Goal: Information Seeking & Learning: Learn about a topic

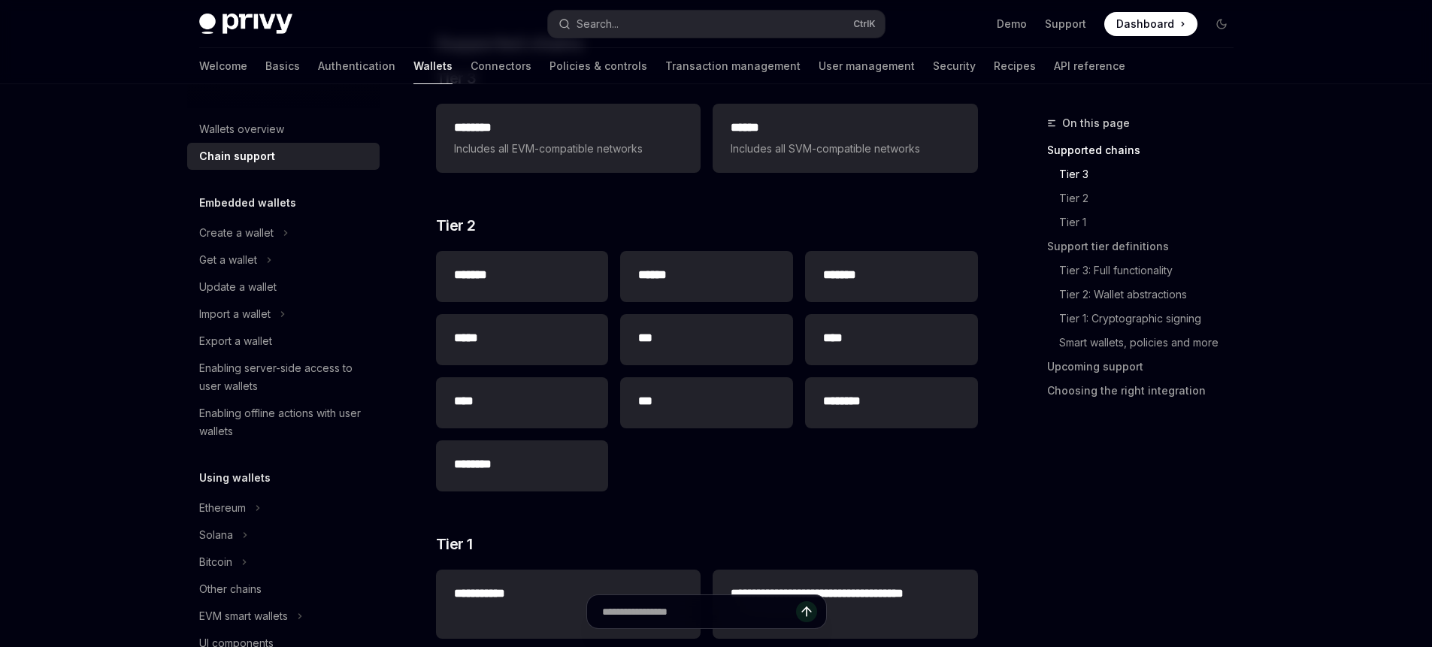
scroll to position [135, 0]
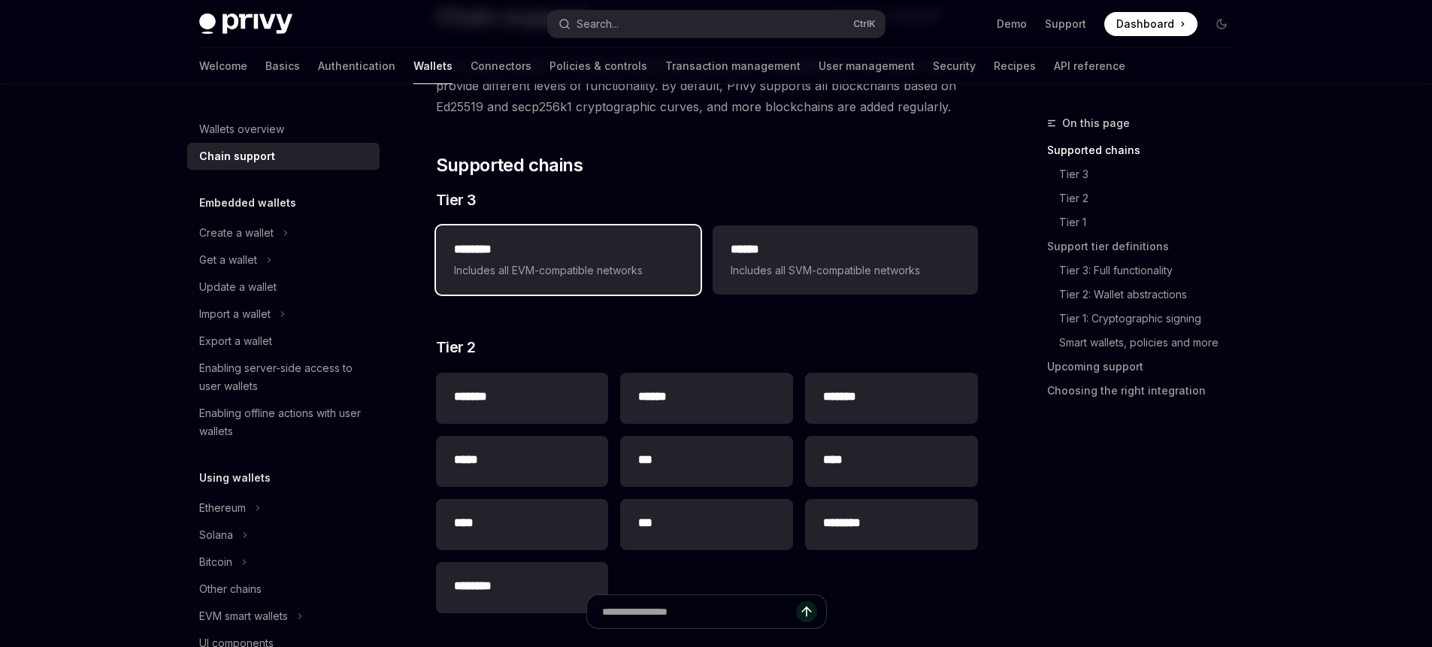
click at [481, 266] on span "Includes all EVM-compatible networks" at bounding box center [568, 271] width 229 height 18
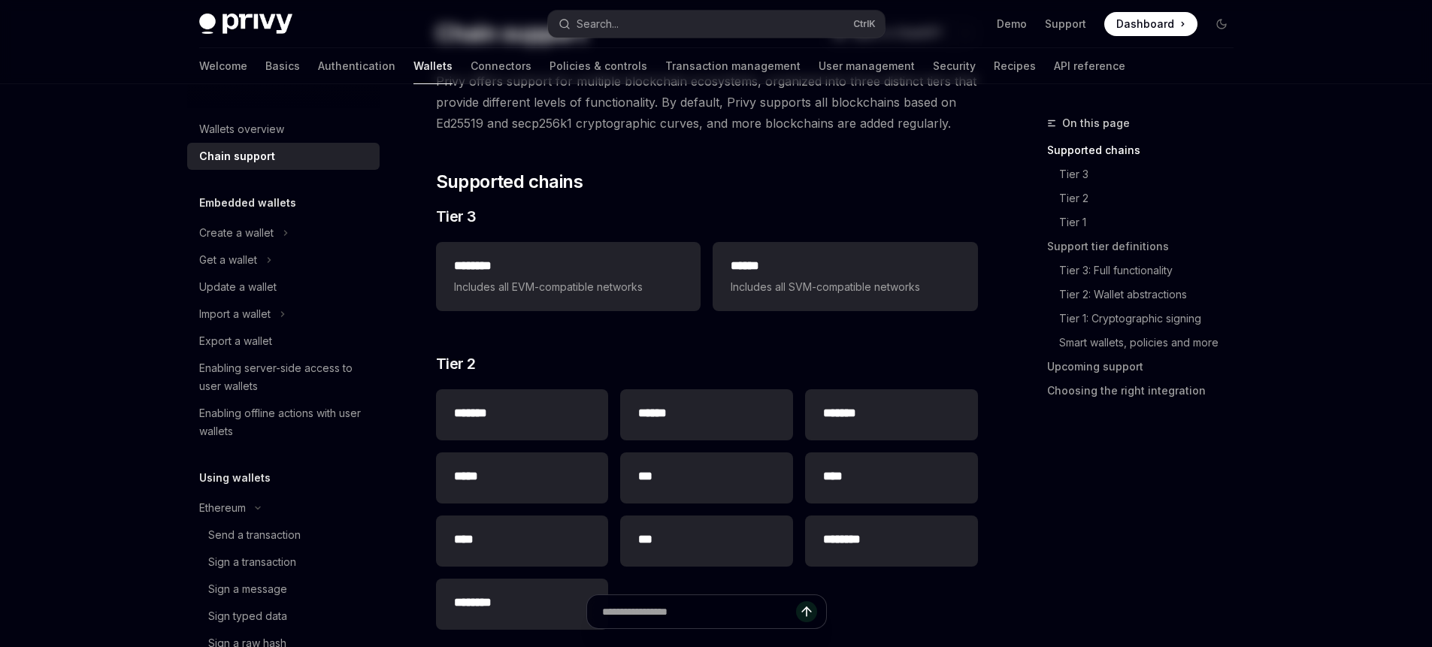
scroll to position [135, 0]
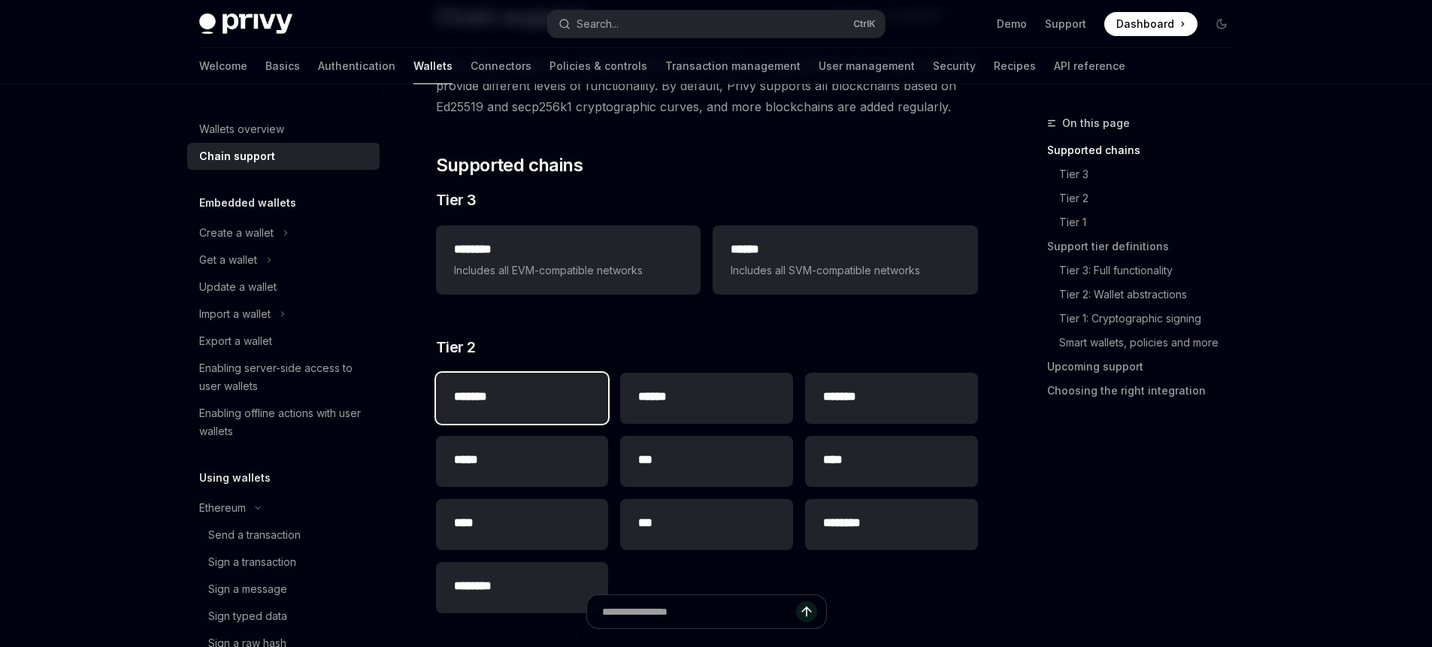
click at [513, 395] on h2 "*******" at bounding box center [522, 397] width 137 height 18
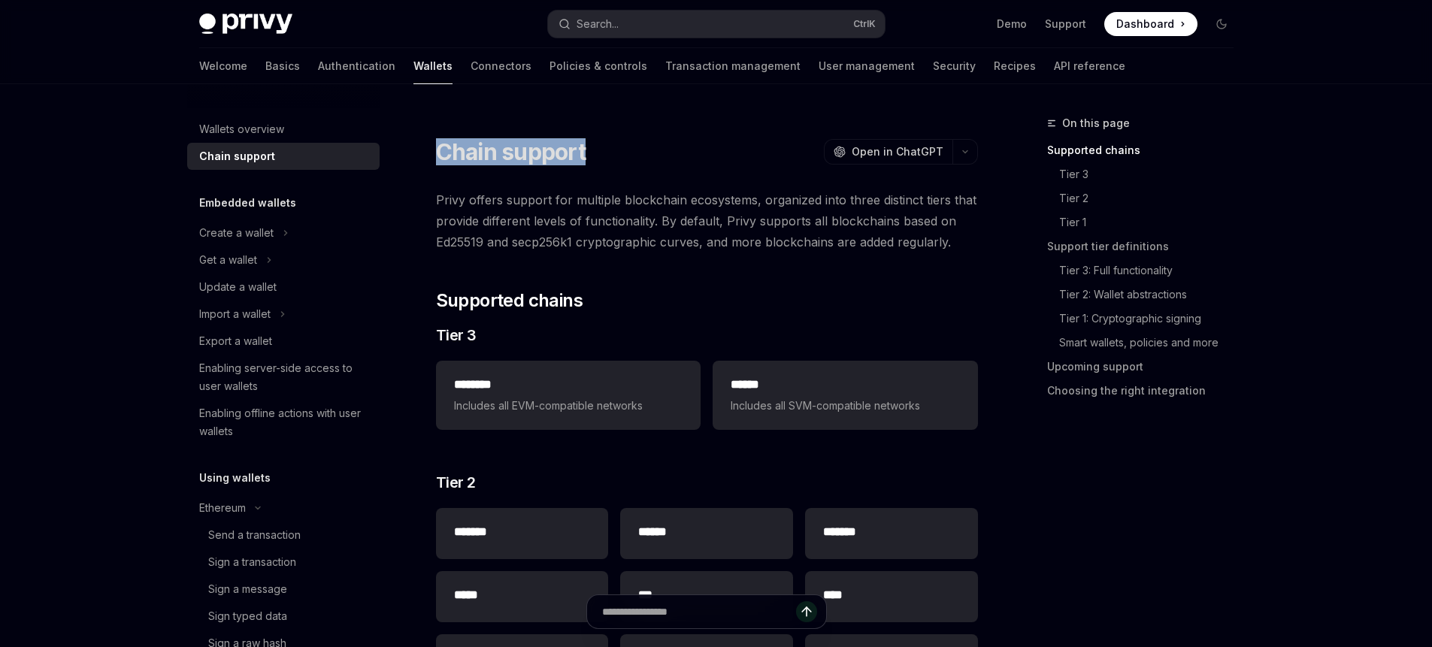
drag, startPoint x: 430, startPoint y: 145, endPoint x: 608, endPoint y: 154, distance: 178.4
click at [318, 61] on link "Authentication" at bounding box center [356, 66] width 77 height 36
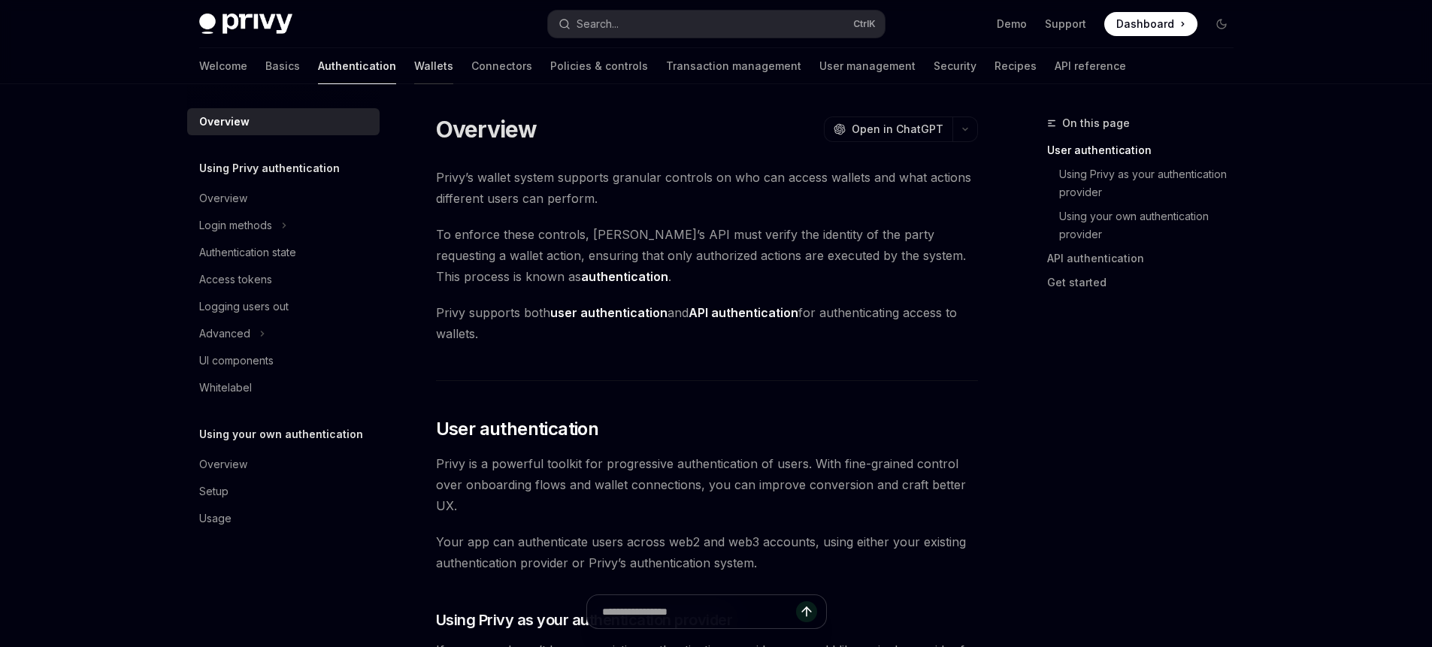
click at [414, 62] on link "Wallets" at bounding box center [433, 66] width 39 height 36
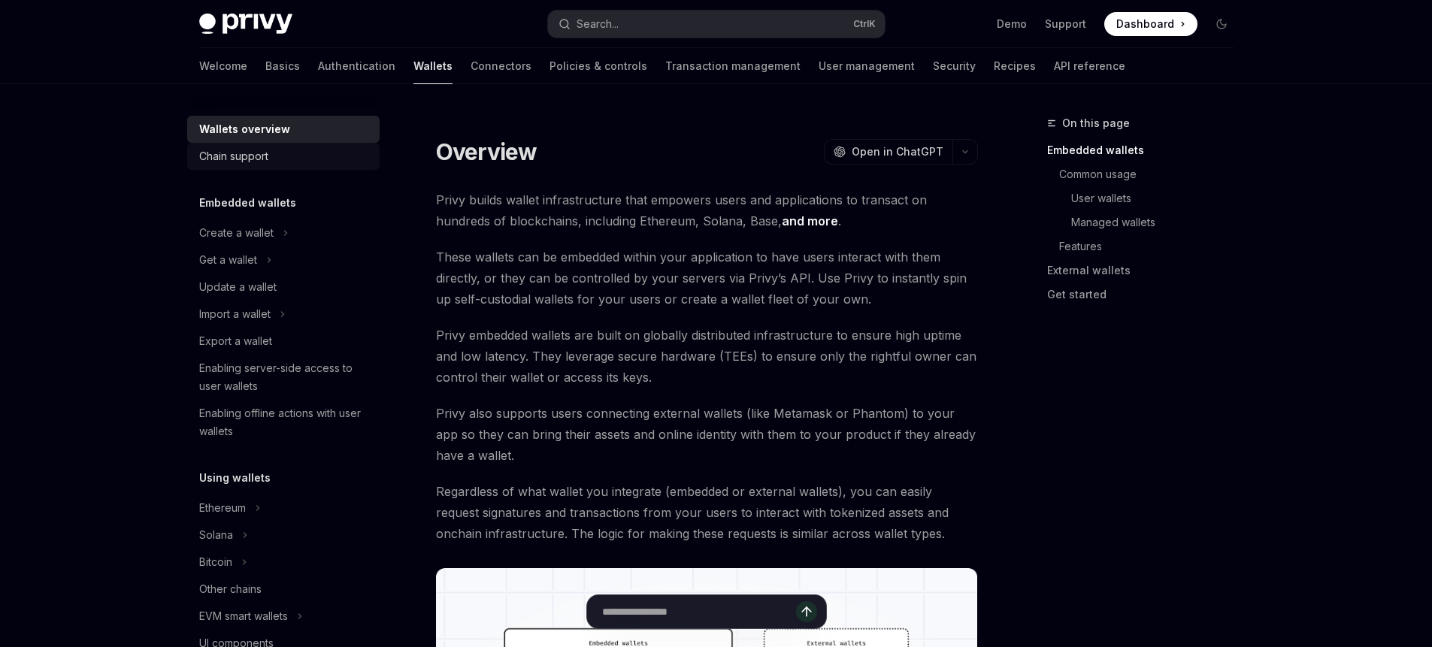
click at [244, 157] on div "Chain support" at bounding box center [233, 156] width 69 height 18
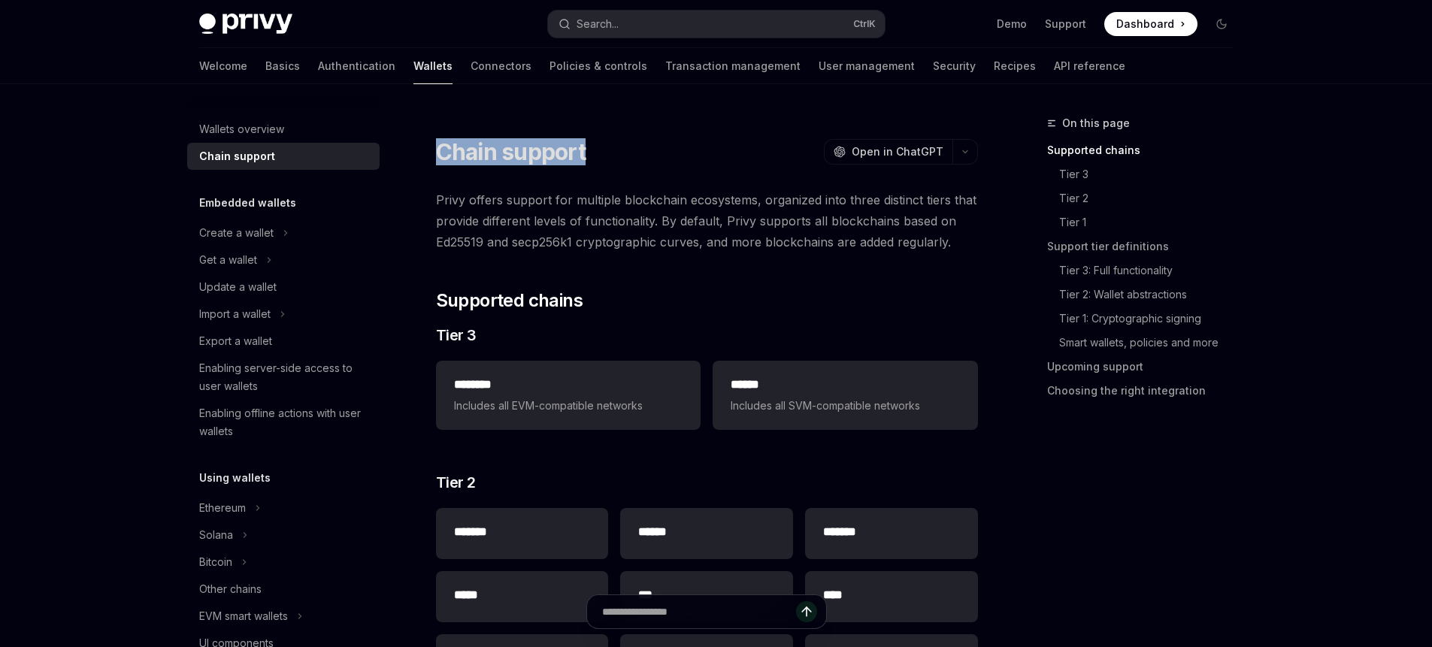
drag, startPoint x: 607, startPoint y: 148, endPoint x: 435, endPoint y: 155, distance: 171.5
click at [436, 155] on div "Chain support OpenAI Open in ChatGPT" at bounding box center [707, 151] width 542 height 27
click at [265, 59] on link "Basics" at bounding box center [282, 66] width 35 height 36
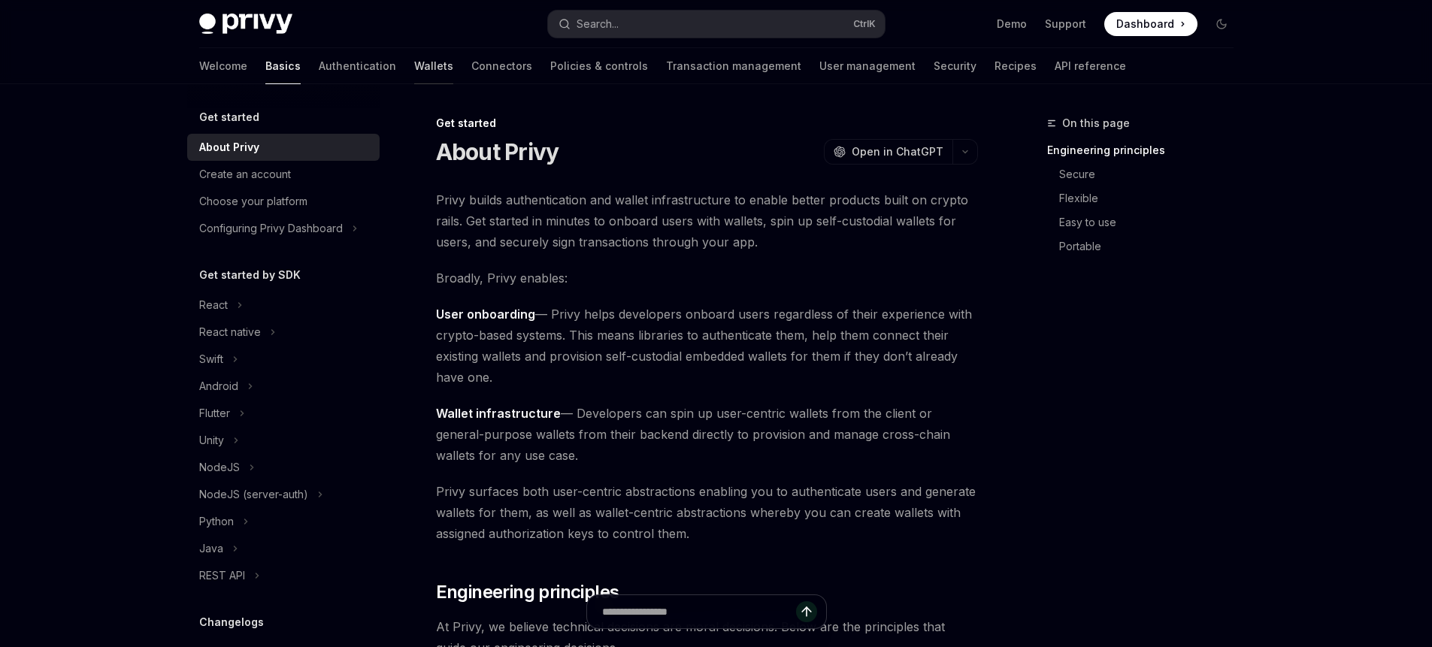
click at [414, 64] on link "Wallets" at bounding box center [433, 66] width 39 height 36
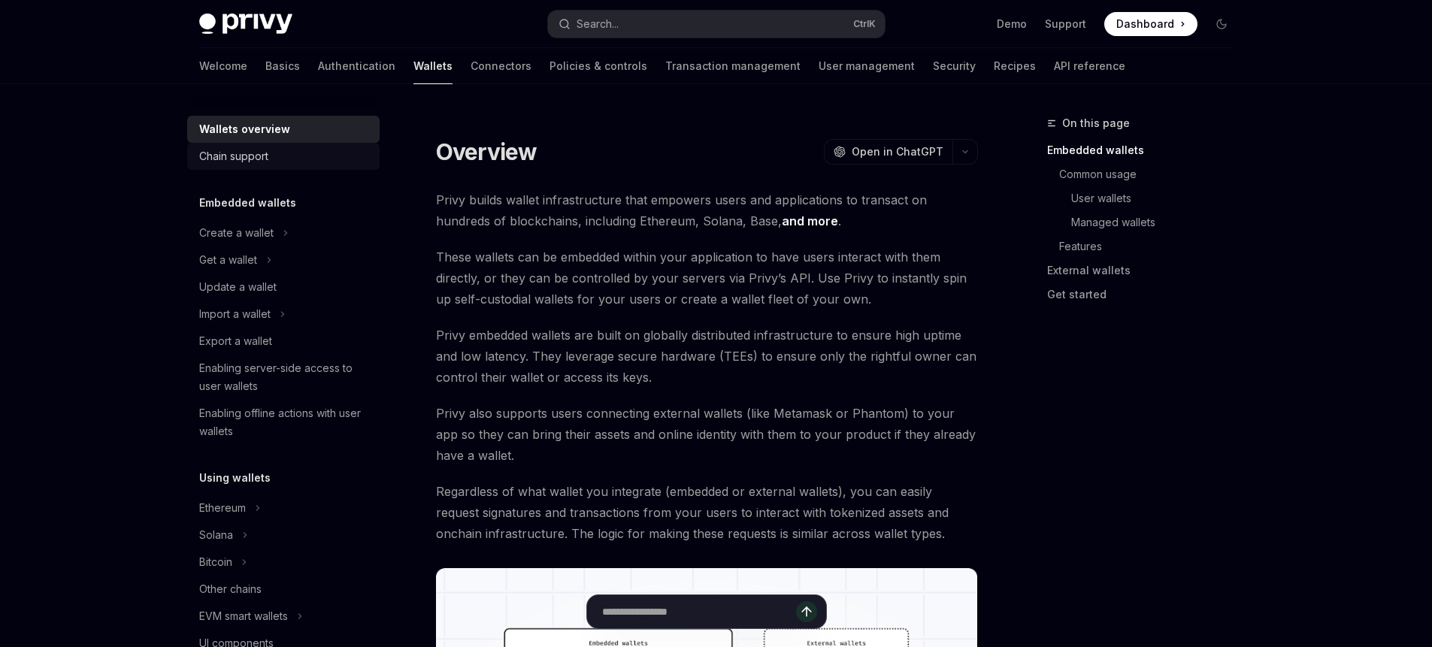
click at [207, 159] on div "Chain support" at bounding box center [233, 156] width 69 height 18
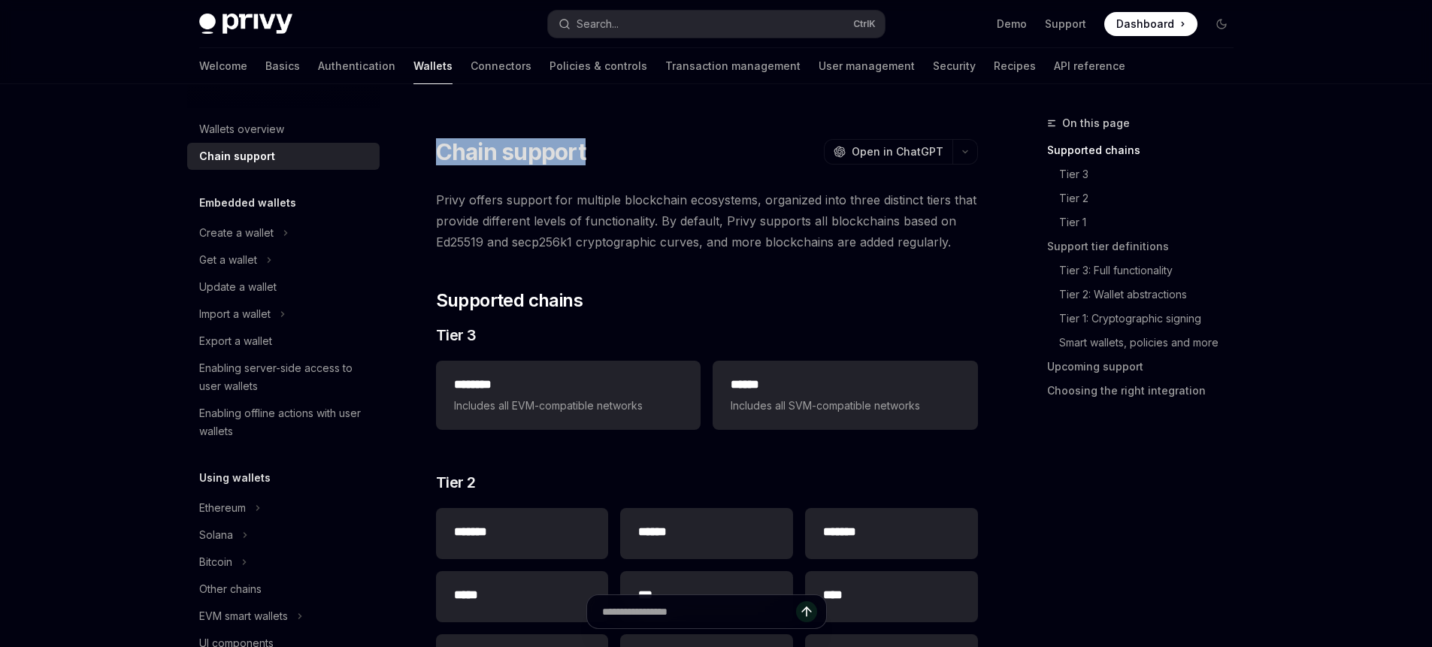
drag, startPoint x: 604, startPoint y: 164, endPoint x: 412, endPoint y: 149, distance: 192.3
click at [685, 144] on div "Chain support OpenAI Open in ChatGPT" at bounding box center [707, 151] width 542 height 27
click at [265, 62] on link "Basics" at bounding box center [282, 66] width 35 height 36
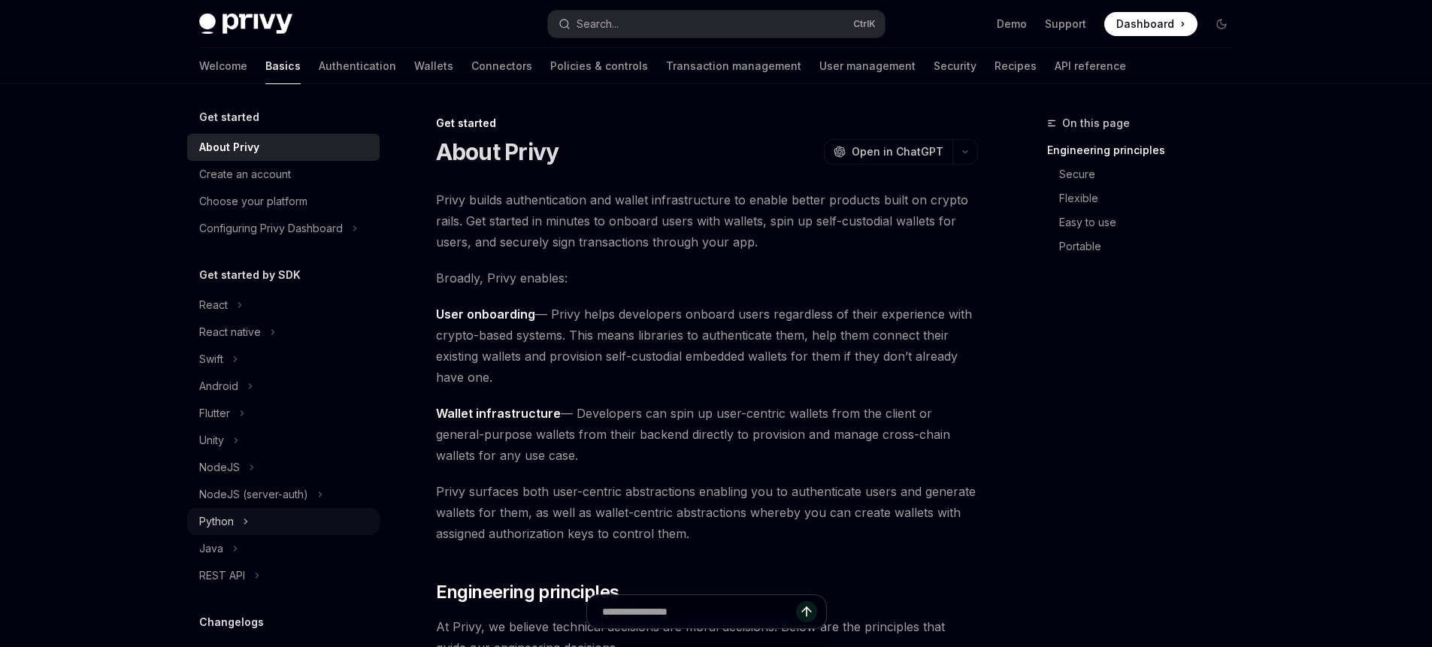
click at [239, 525] on button "Python" at bounding box center [283, 521] width 192 height 27
type textarea "*"
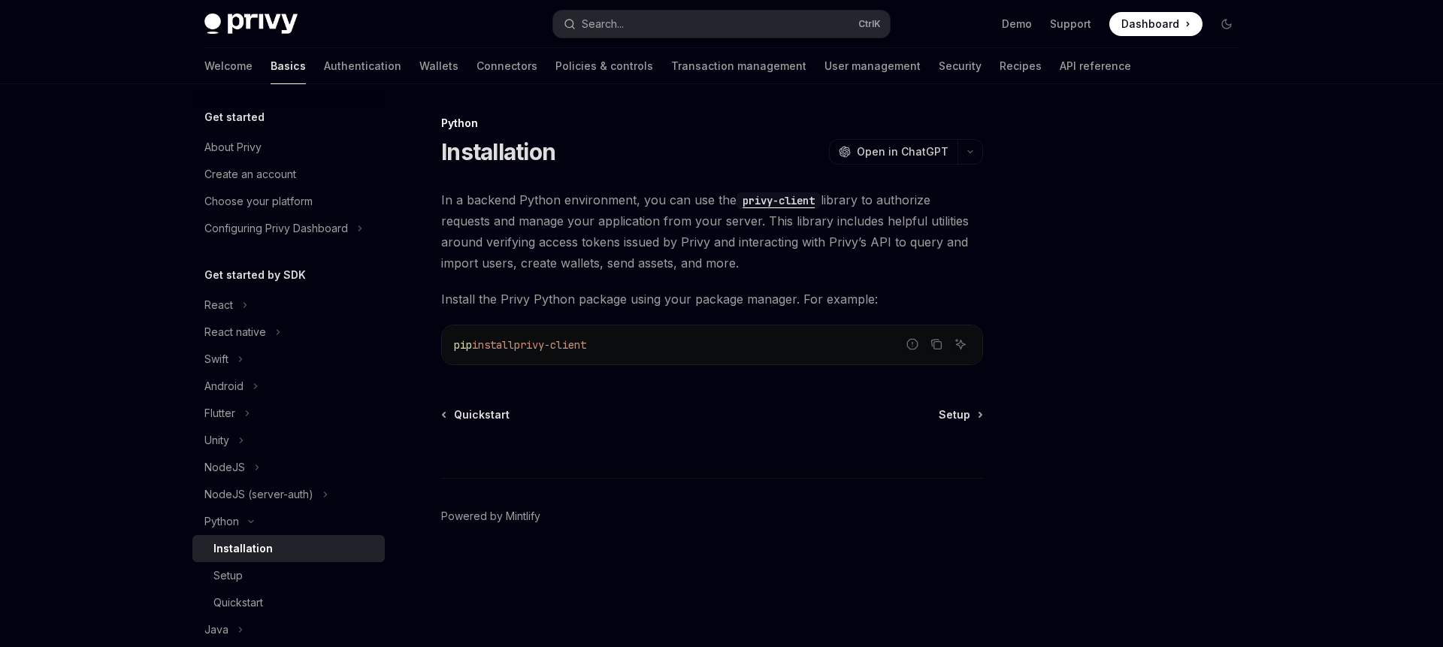
drag, startPoint x: 632, startPoint y: 350, endPoint x: 531, endPoint y: 356, distance: 101.7
click at [531, 356] on div "pip install privy-client" at bounding box center [712, 344] width 540 height 39
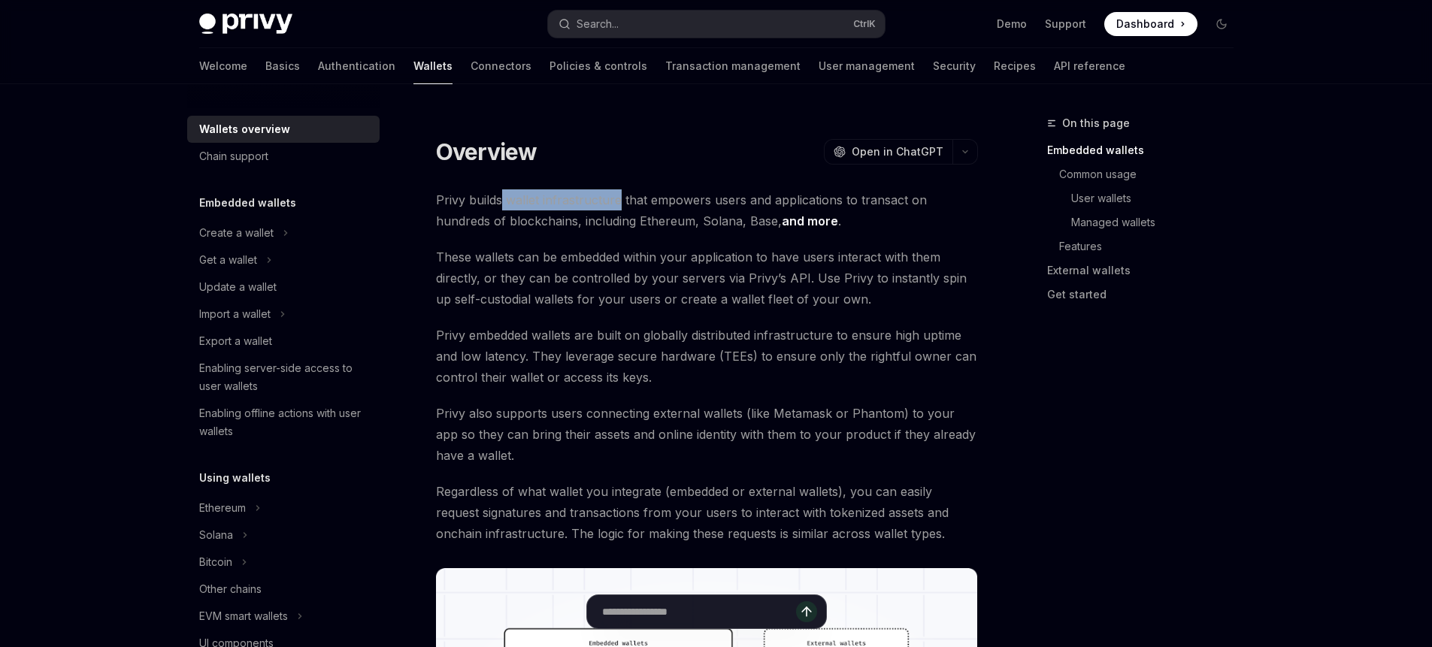
drag, startPoint x: 501, startPoint y: 204, endPoint x: 617, endPoint y: 195, distance: 116.1
click at [617, 195] on span "Privy builds wallet infrastructure that empowers users and applications to tran…" at bounding box center [707, 210] width 542 height 42
click at [923, 226] on span "Privy builds wallet infrastructure that empowers users and applications to tran…" at bounding box center [707, 210] width 542 height 42
click at [265, 58] on link "Basics" at bounding box center [282, 66] width 35 height 36
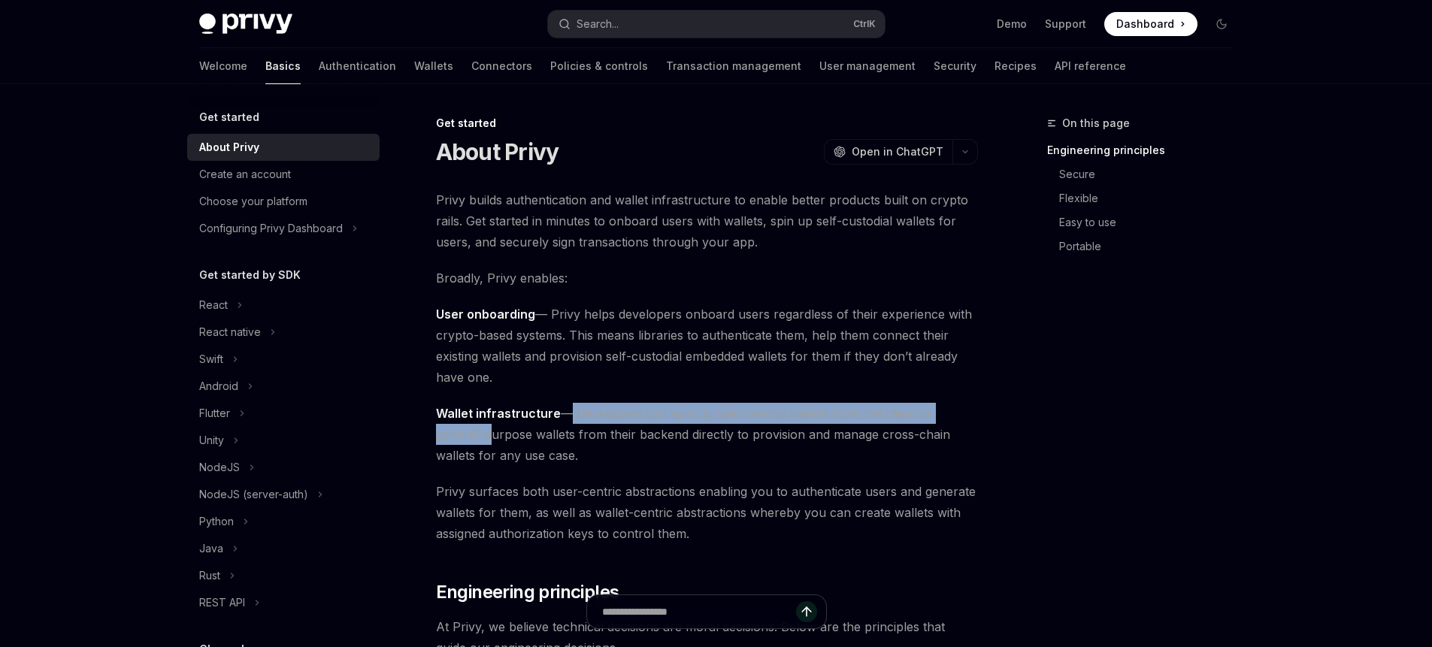
drag, startPoint x: 564, startPoint y: 413, endPoint x: 983, endPoint y: 412, distance: 419.4
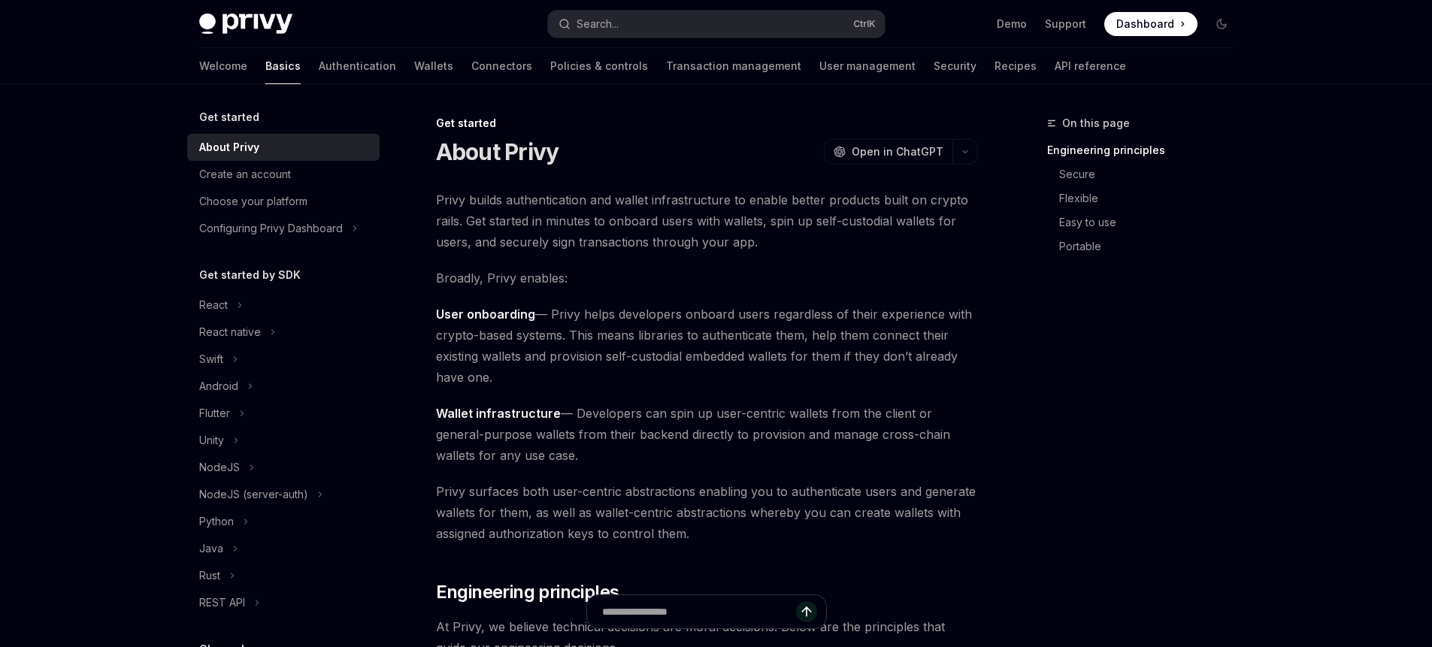
click at [879, 456] on span "Wallet infrastructure — Developers can spin up user-centric wallets from the cl…" at bounding box center [707, 434] width 542 height 63
click at [414, 71] on link "Wallets" at bounding box center [433, 66] width 39 height 36
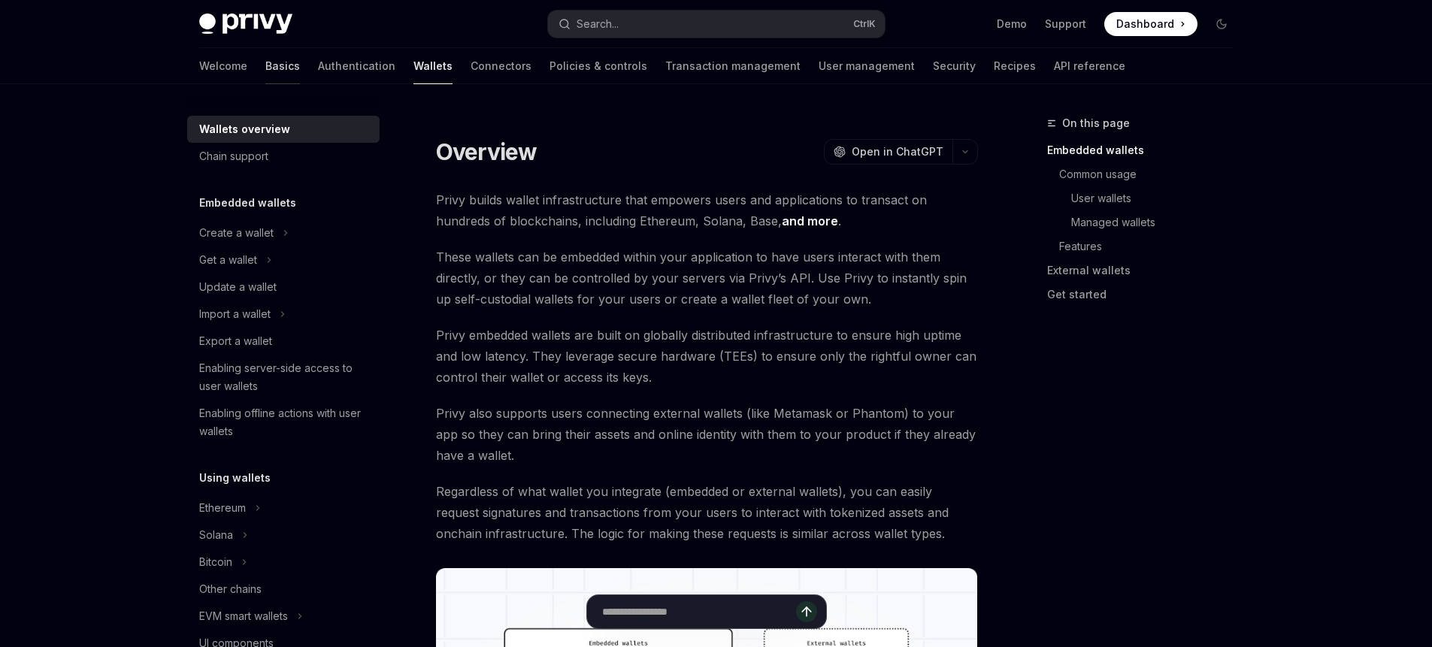
click at [265, 74] on link "Basics" at bounding box center [282, 66] width 35 height 36
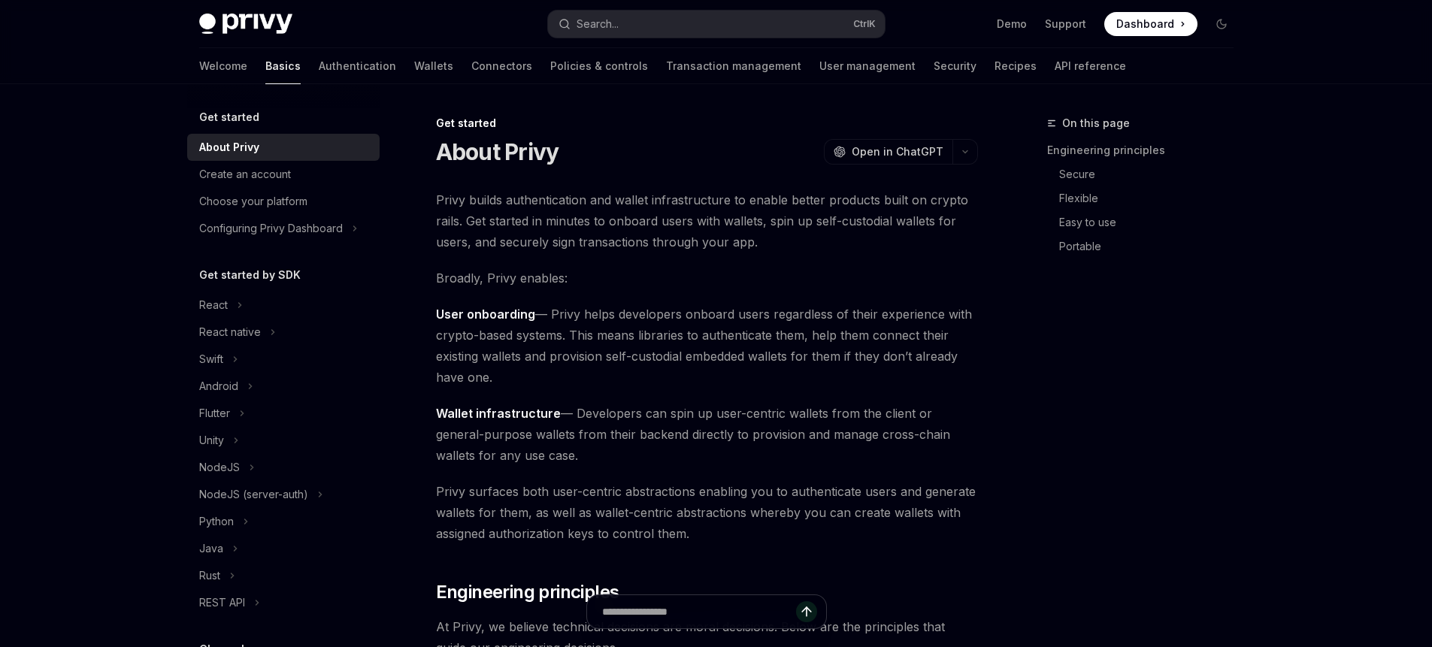
type textarea "*"
